Goal: Use online tool/utility: Utilize a website feature to perform a specific function

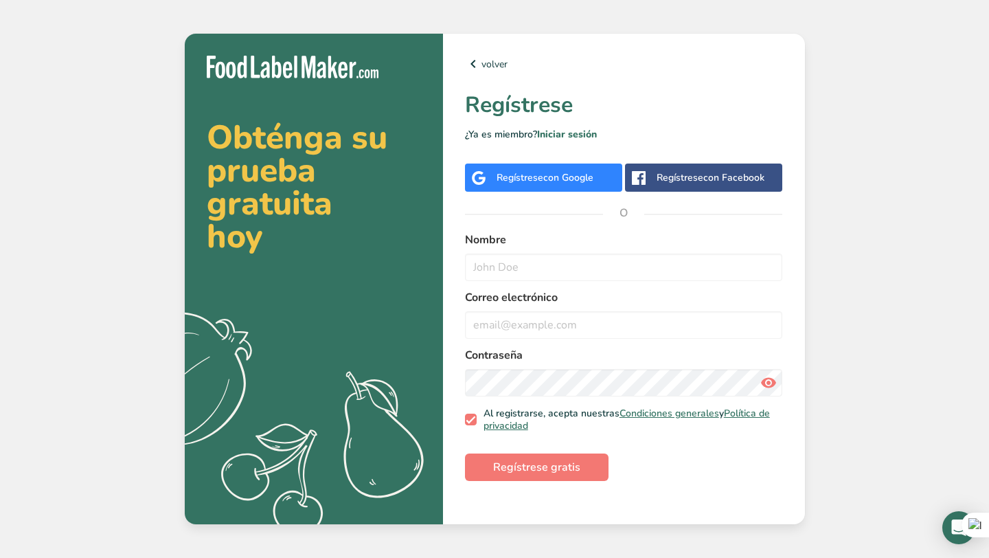
click at [565, 171] on span "con Google" at bounding box center [568, 177] width 50 height 13
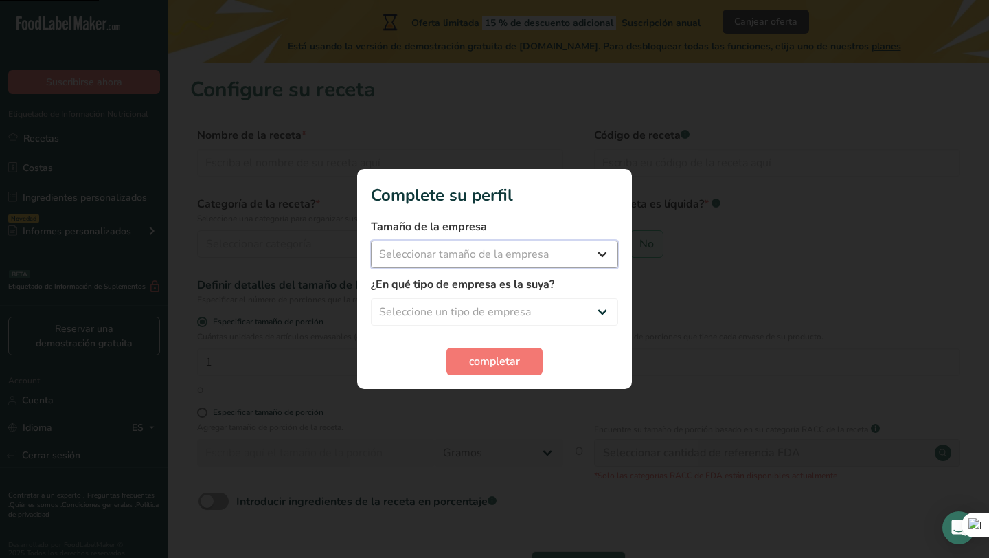
click at [542, 253] on select "Seleccionar tamaño de la empresa Menos de 10 empleados De 10 a 50 empleados De …" at bounding box center [494, 253] width 247 height 27
select select "1"
click at [534, 306] on select "Seleccione un tipo de empresa Fabricante de alimentos envasados Restaurante y c…" at bounding box center [494, 311] width 247 height 27
select select "2"
click at [503, 360] on span "completar" at bounding box center [494, 361] width 51 height 16
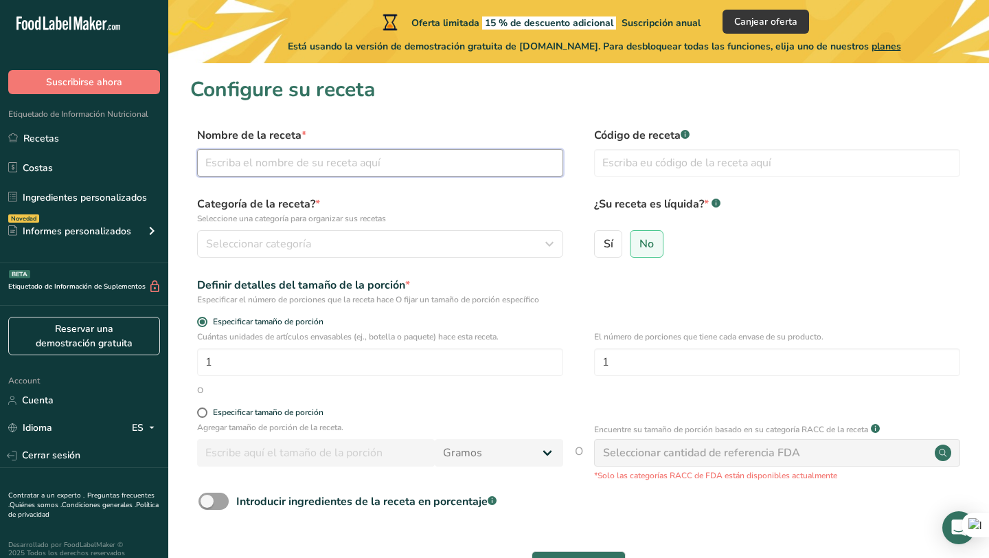
click at [381, 169] on input "text" at bounding box center [380, 162] width 366 height 27
click at [376, 168] on input "text" at bounding box center [380, 162] width 366 height 27
type input "Moratta"
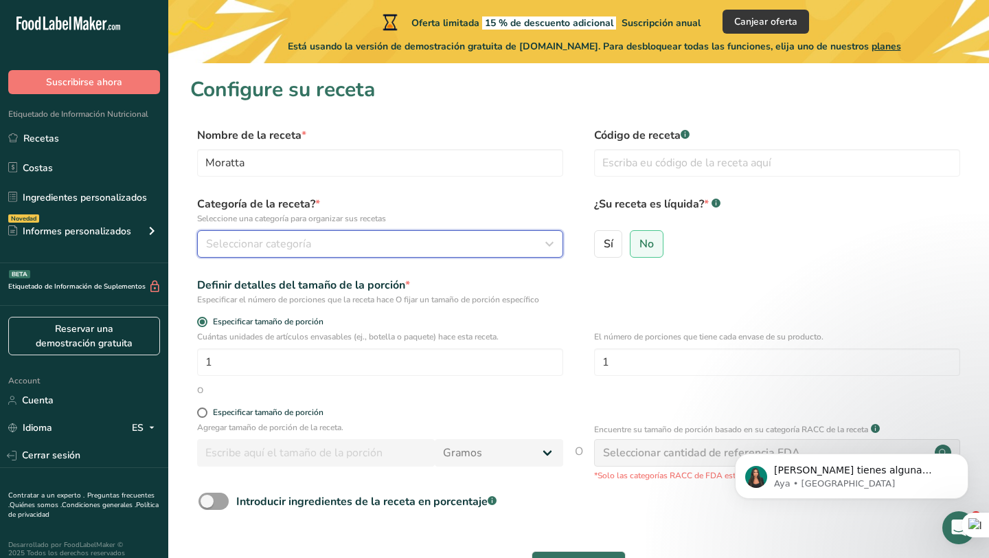
click at [304, 245] on span "Seleccionar categoría" at bounding box center [258, 244] width 105 height 16
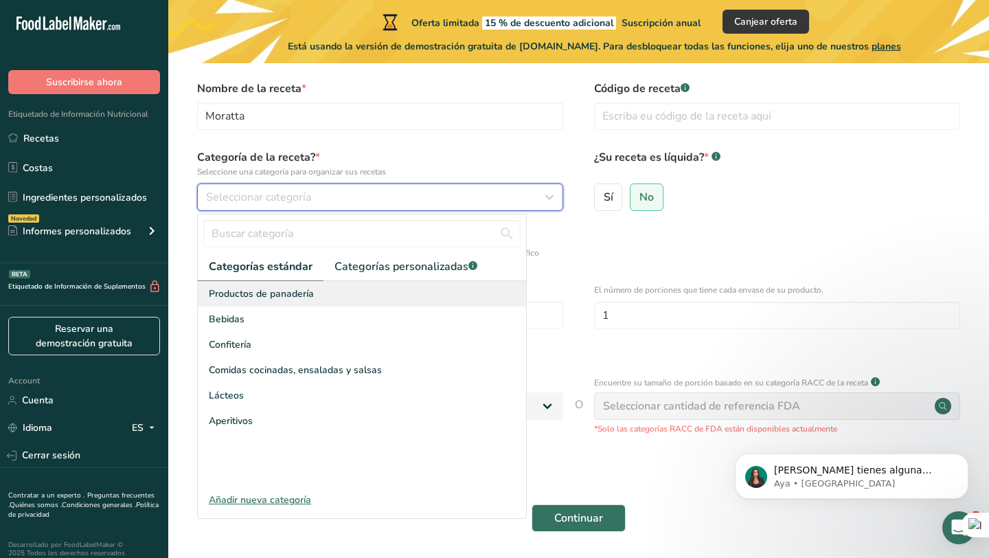
scroll to position [49, 0]
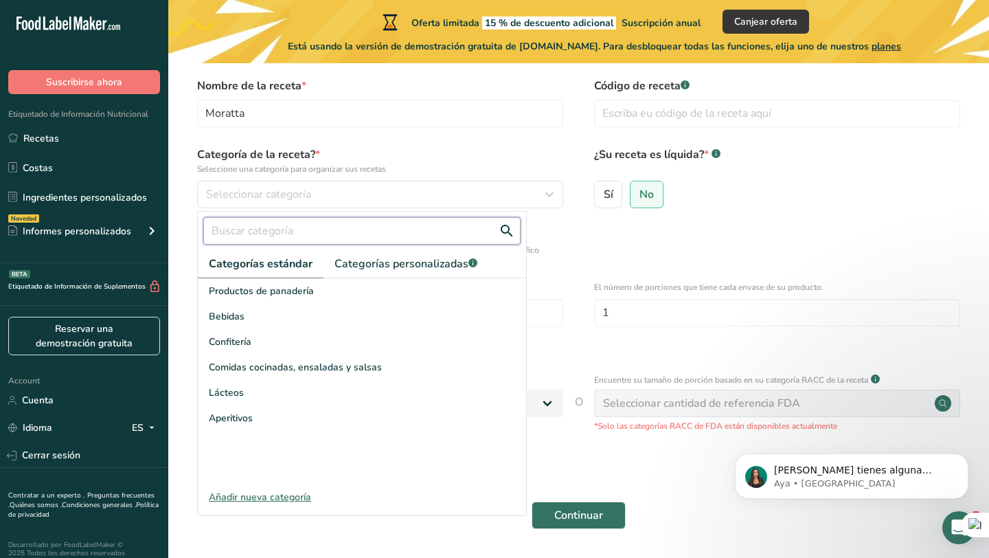
click at [269, 232] on input "text" at bounding box center [361, 230] width 317 height 27
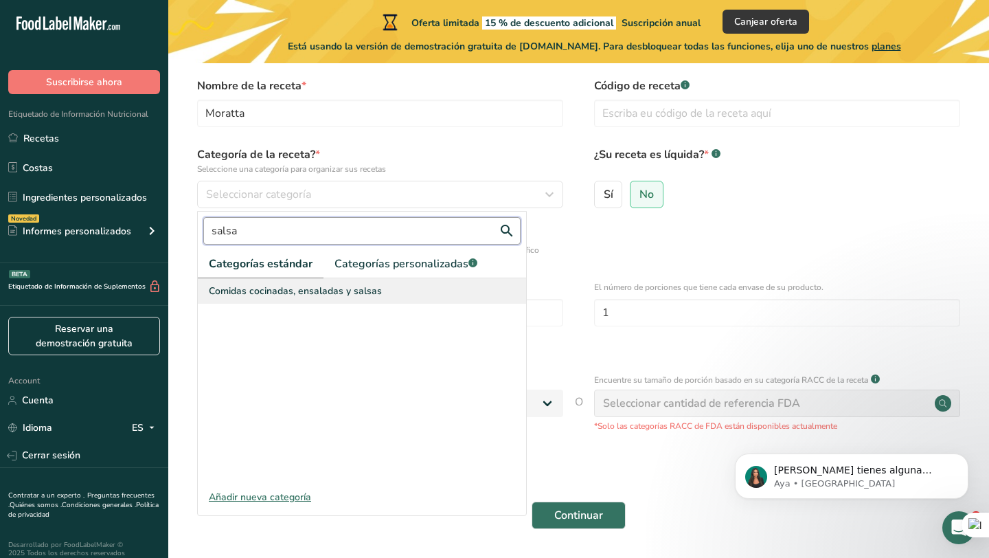
type input "salsa"
click at [275, 298] on div "Comidas cocinadas, ensaladas y salsas" at bounding box center [362, 290] width 328 height 25
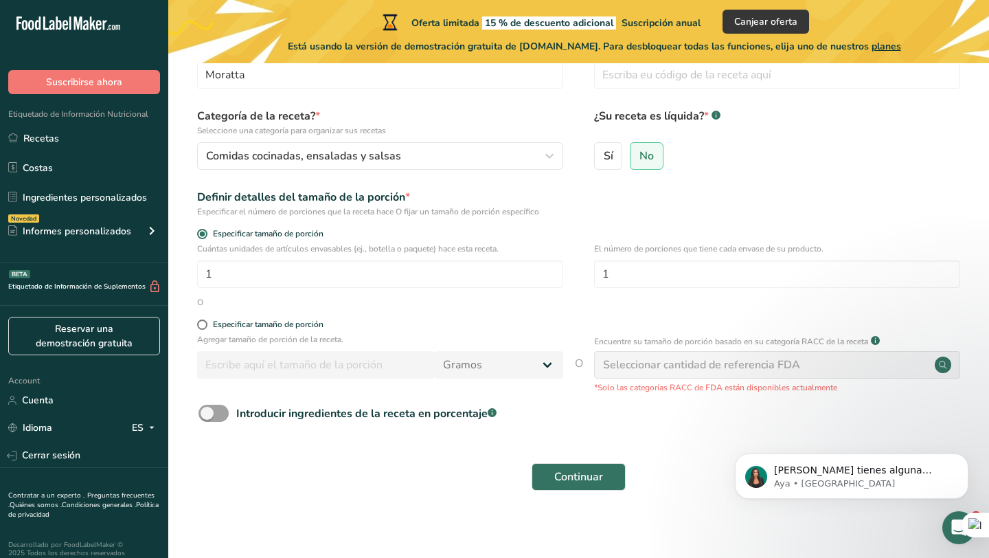
scroll to position [95, 0]
